Goal: Information Seeking & Learning: Learn about a topic

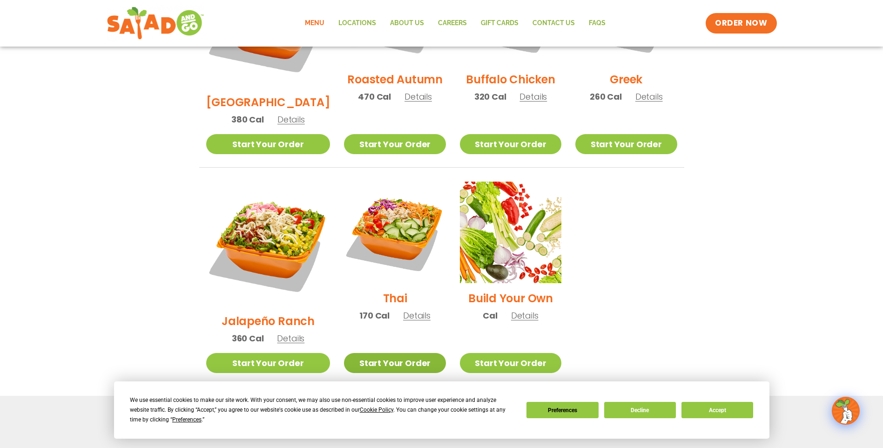
scroll to position [442, 0]
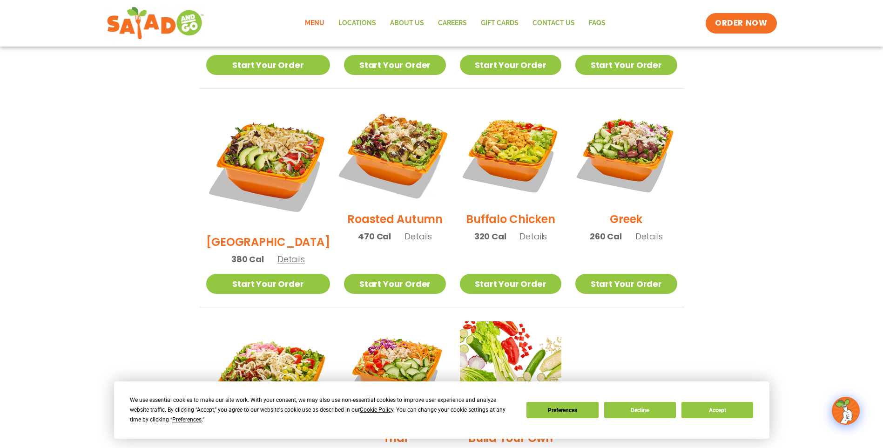
click at [401, 146] on img at bounding box center [394, 153] width 119 height 119
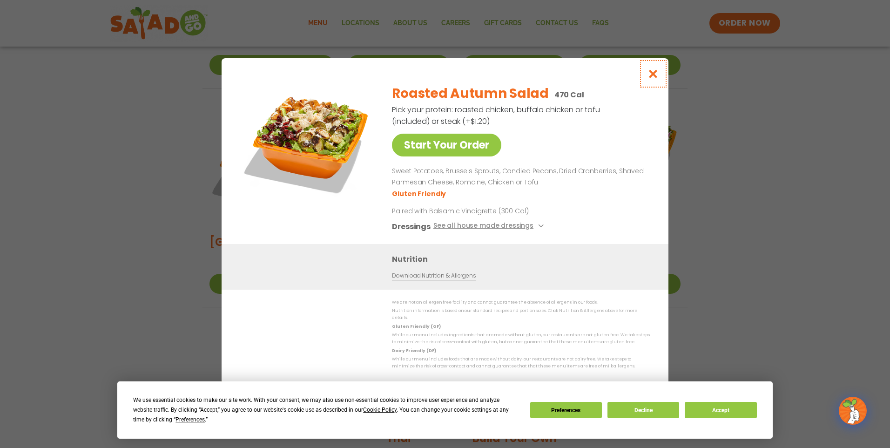
click at [651, 79] on icon "Close modal" at bounding box center [653, 74] width 12 height 10
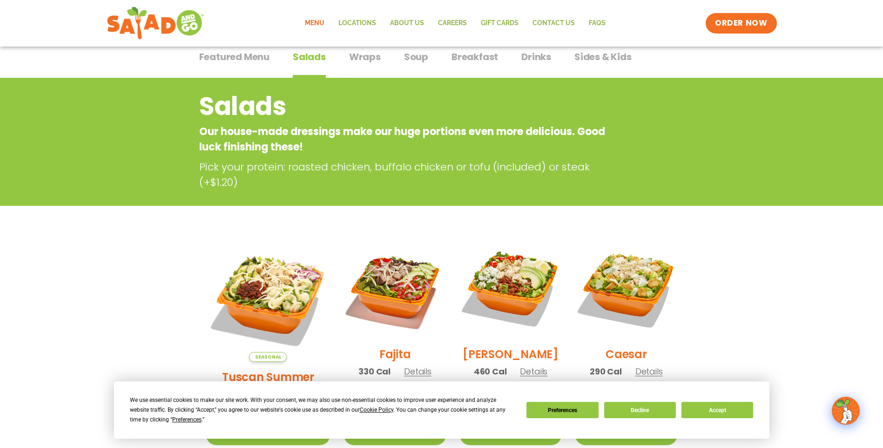
scroll to position [0, 0]
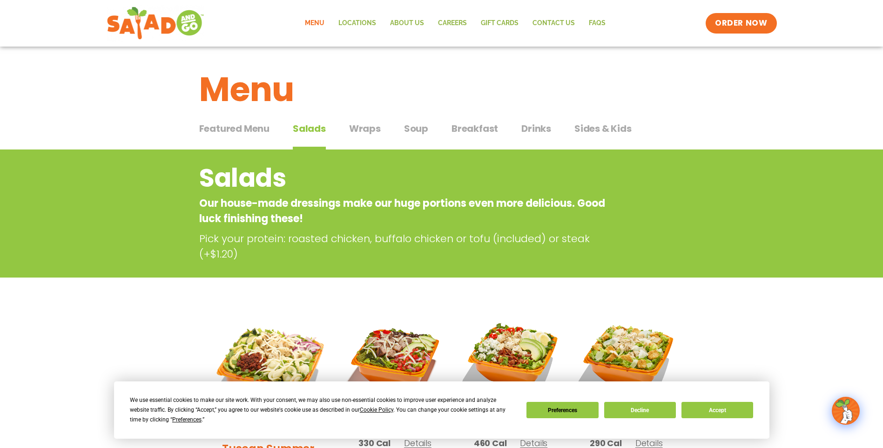
click at [366, 134] on span "Wraps" at bounding box center [365, 128] width 32 height 14
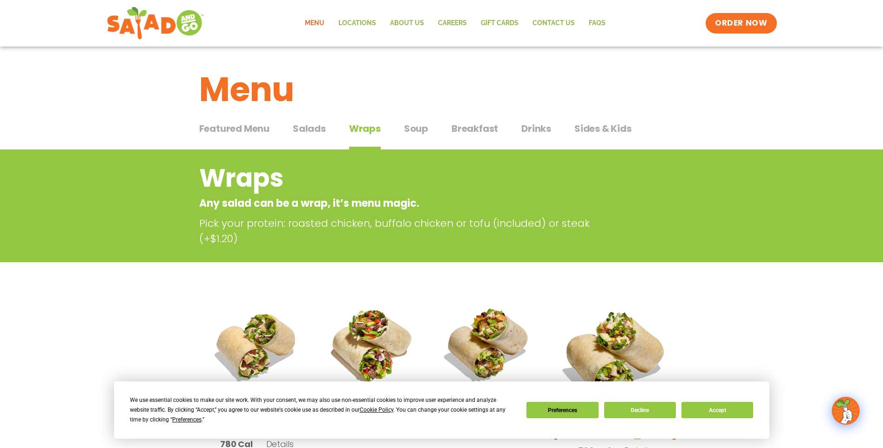
click at [464, 124] on span "Breakfast" at bounding box center [474, 128] width 47 height 14
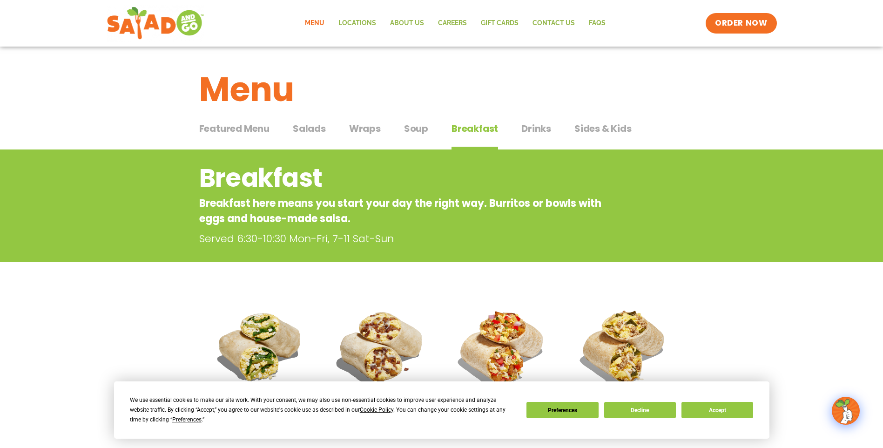
click at [310, 128] on span "Salads" at bounding box center [309, 128] width 33 height 14
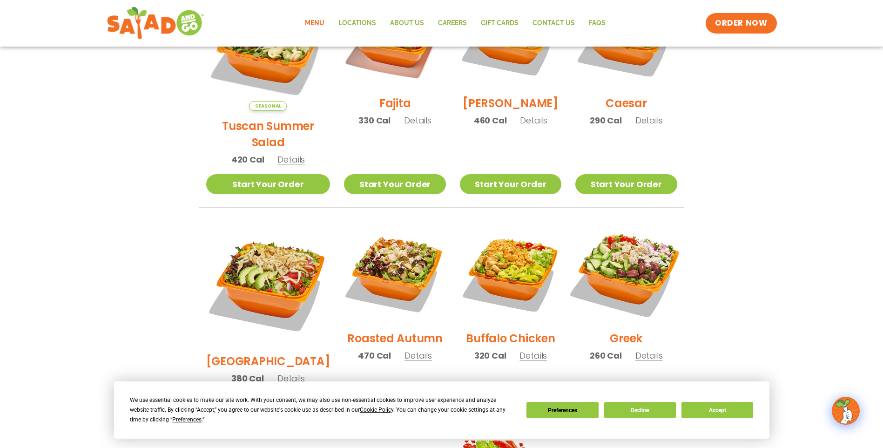
scroll to position [326, 0]
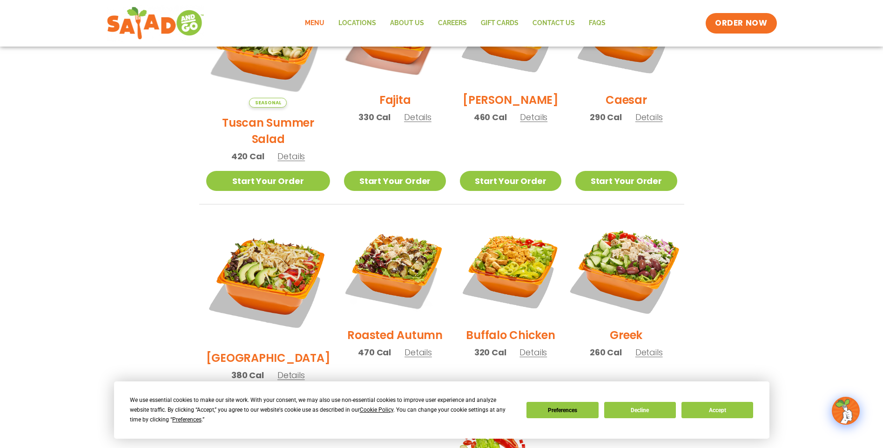
click at [632, 269] on img at bounding box center [625, 268] width 119 height 119
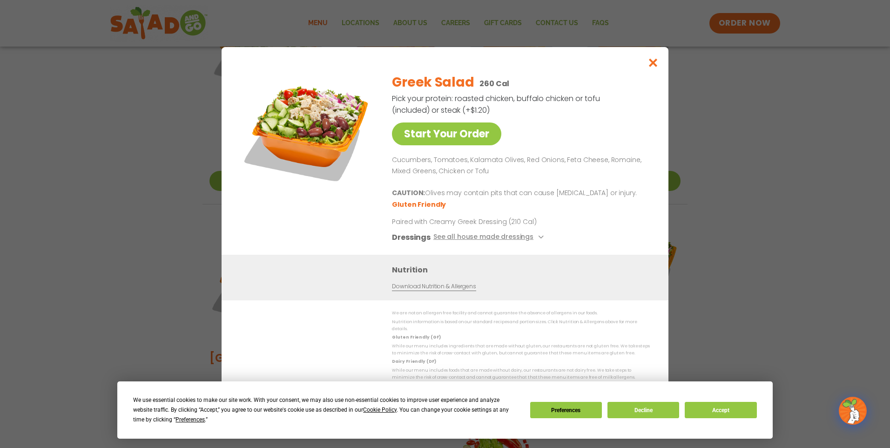
click at [740, 194] on div "Start Your Order Greek Salad 260 Cal Pick your protein: roasted chicken, buffal…" at bounding box center [445, 224] width 890 height 448
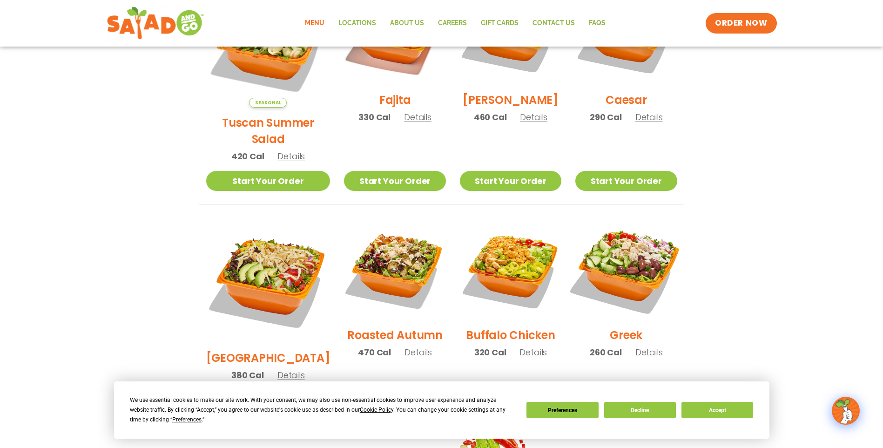
click at [629, 275] on img at bounding box center [625, 268] width 119 height 119
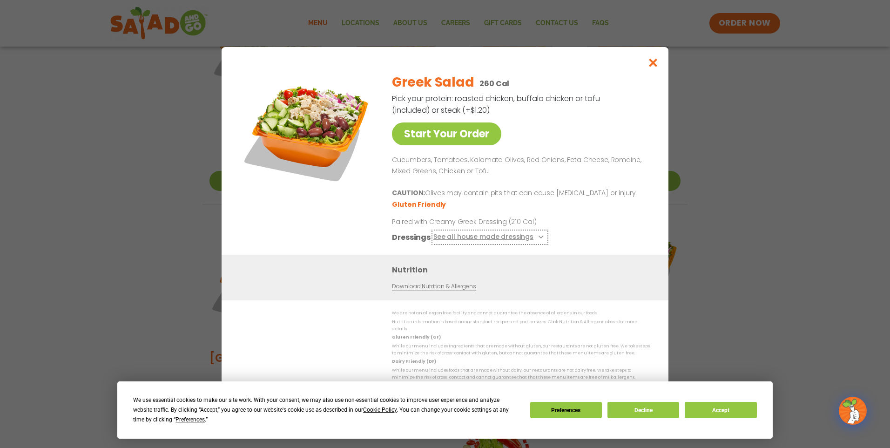
click at [534, 239] on button "See all house made dressings" at bounding box center [489, 237] width 113 height 12
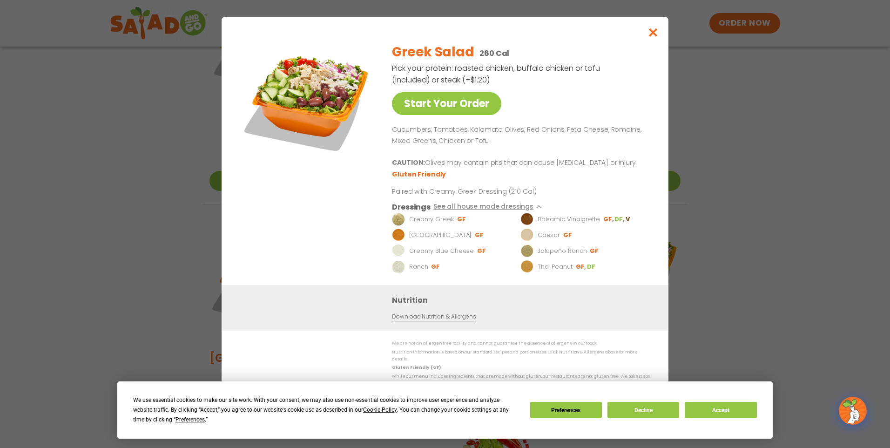
click at [541, 151] on p at bounding box center [519, 152] width 254 height 11
click at [714, 67] on div "Start Your Order Greek Salad 260 Cal Pick your protein: roasted chicken, buffal…" at bounding box center [445, 224] width 890 height 448
